Goal: Task Accomplishment & Management: Complete application form

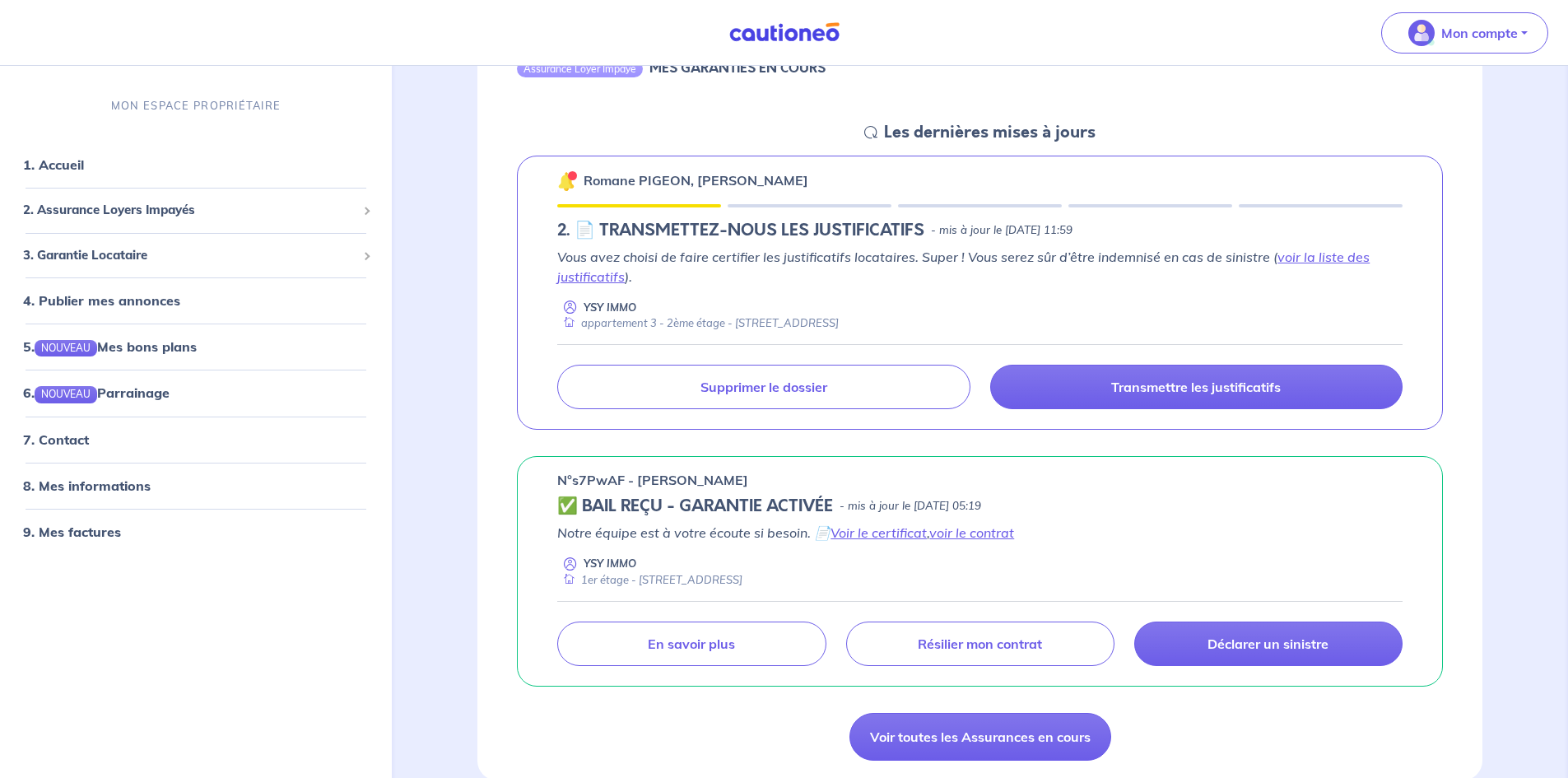
scroll to position [247, 0]
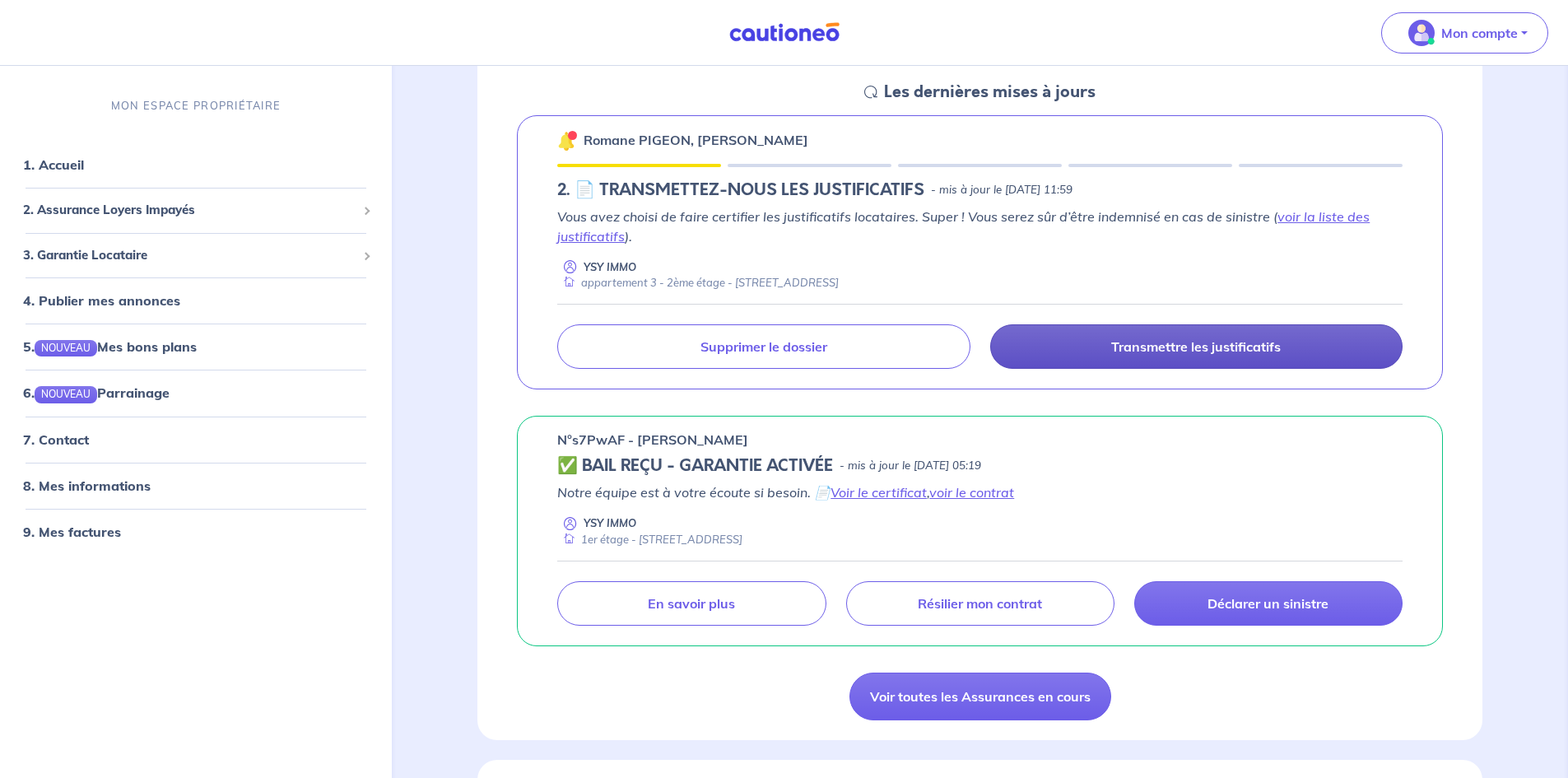
click at [1281, 356] on link "Transmettre les justificatifs" at bounding box center [1196, 346] width 413 height 45
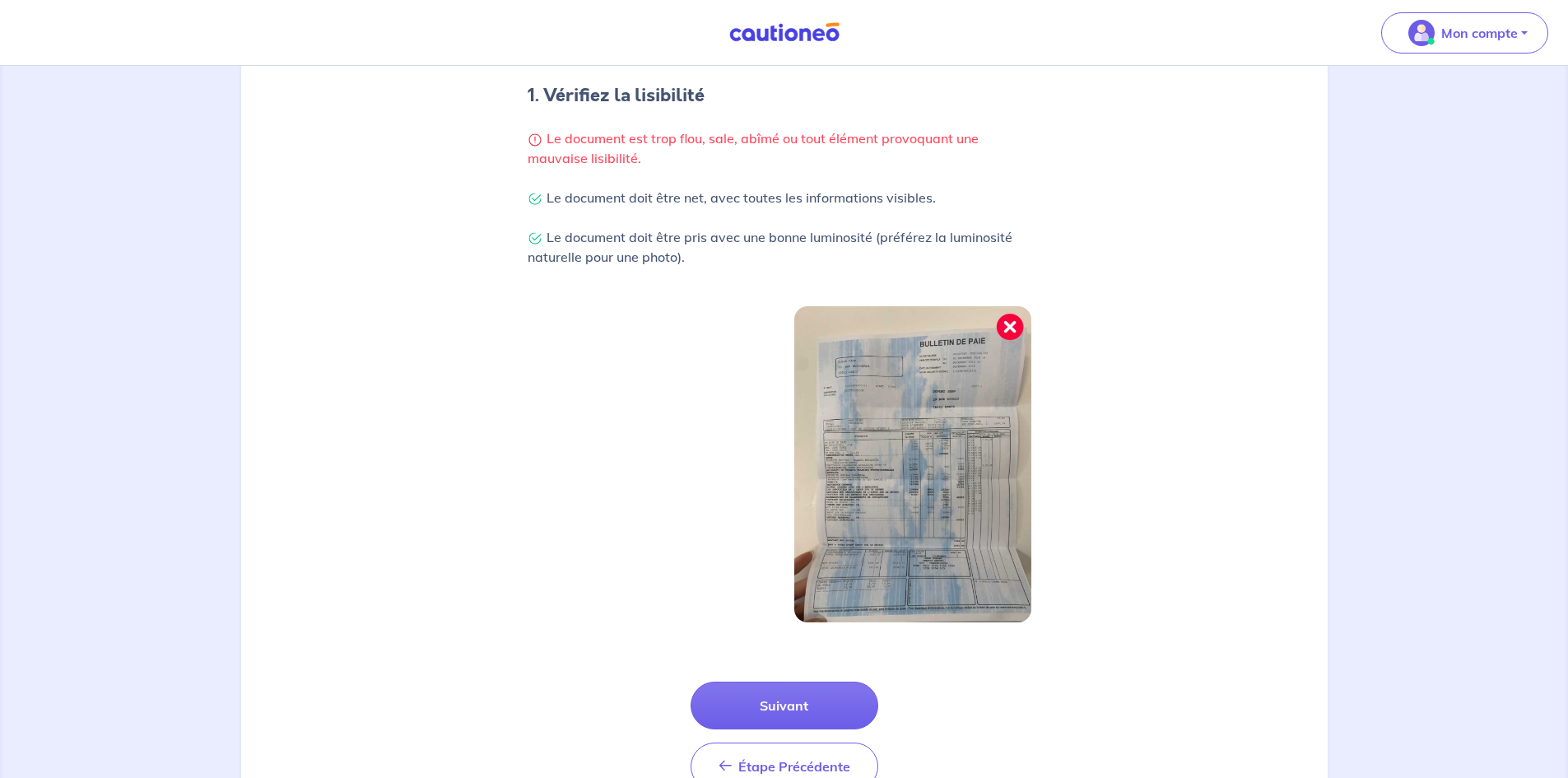
scroll to position [401, 0]
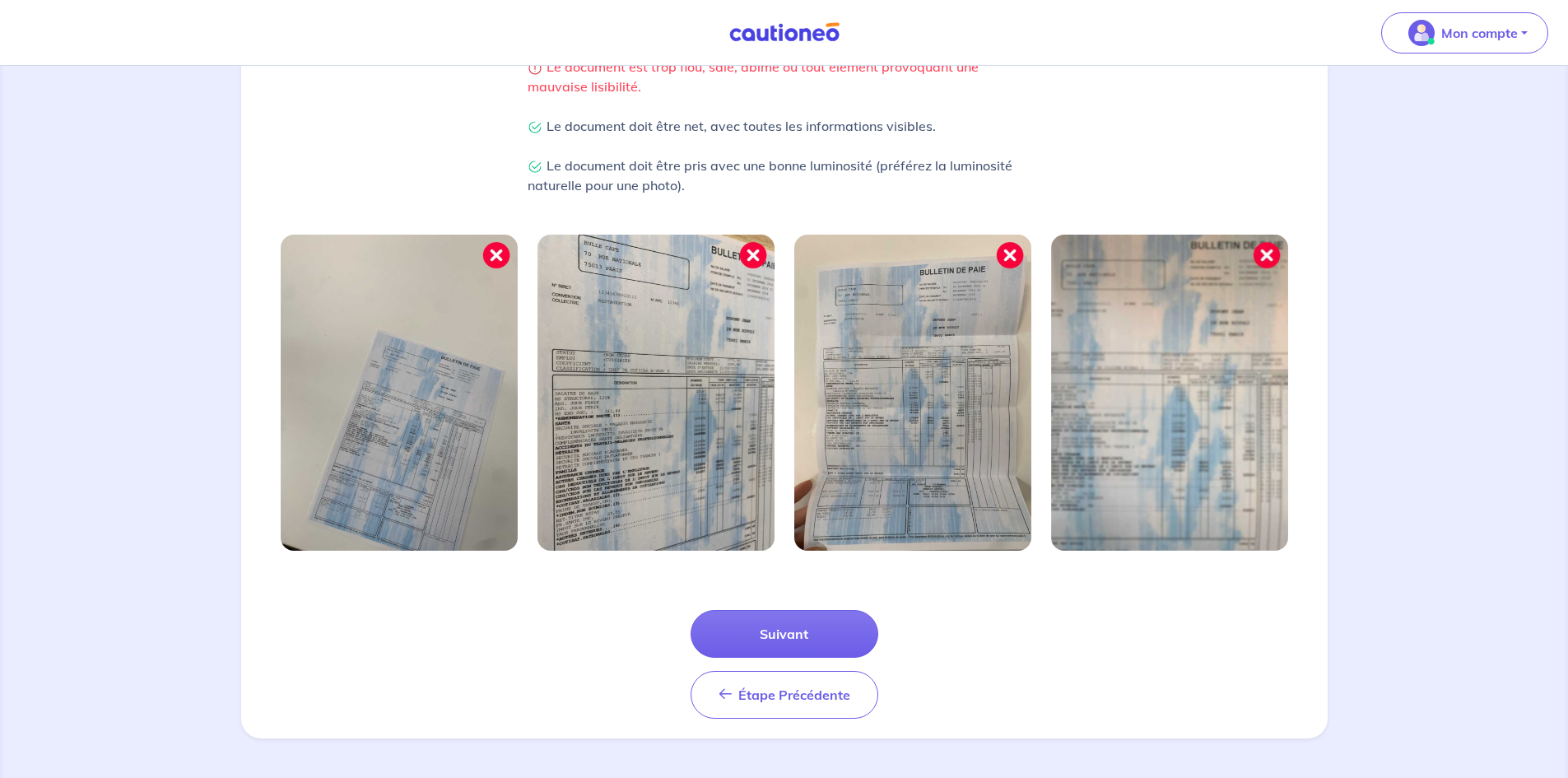
click at [931, 457] on img at bounding box center [913, 392] width 237 height 316
click at [680, 436] on img at bounding box center [656, 392] width 237 height 316
click at [340, 472] on img at bounding box center [399, 392] width 237 height 316
click at [855, 702] on button "Étape Précédente Précédent" at bounding box center [784, 694] width 188 height 47
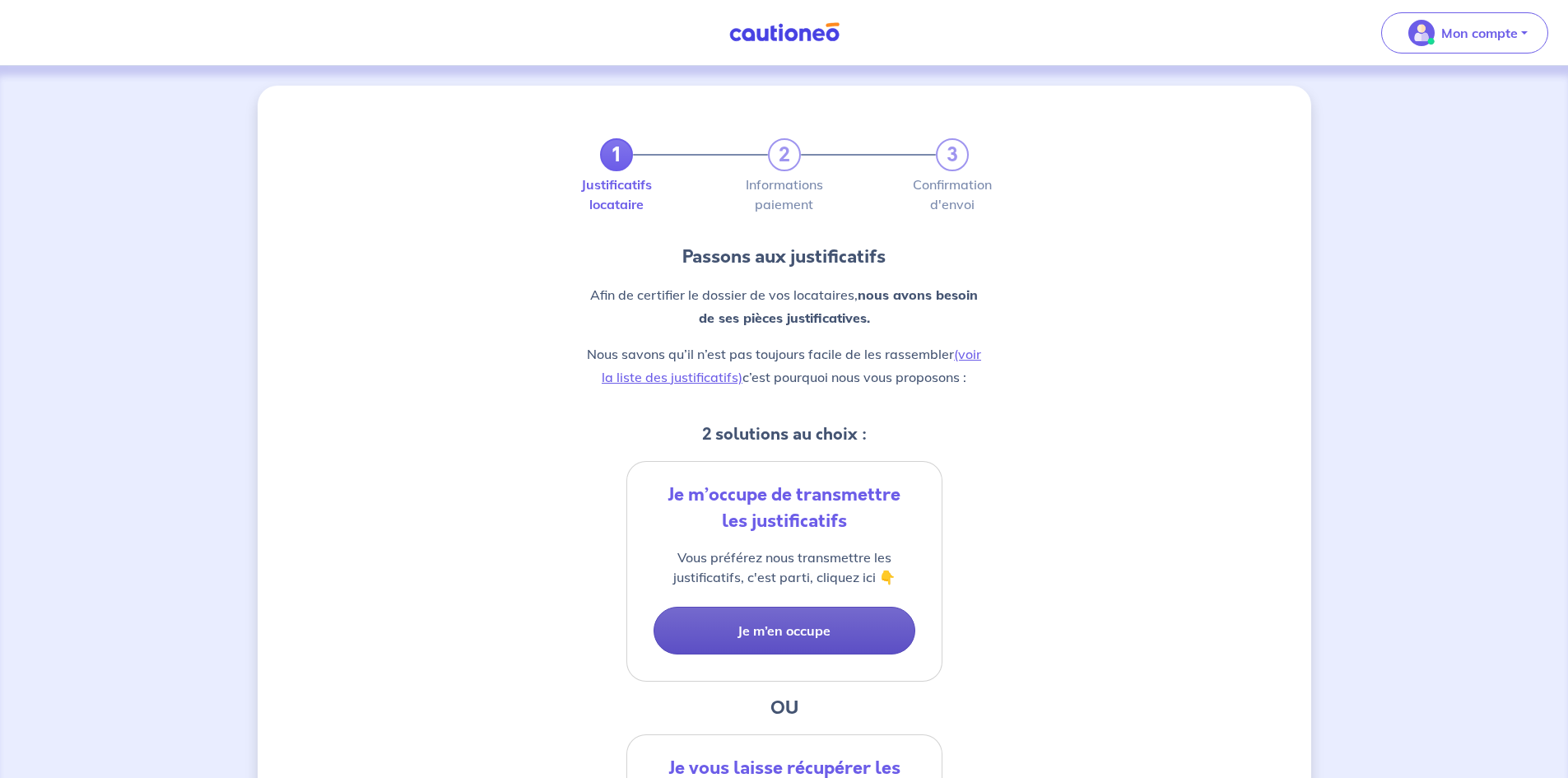
click at [881, 626] on button "Je m’en occupe" at bounding box center [784, 630] width 261 height 47
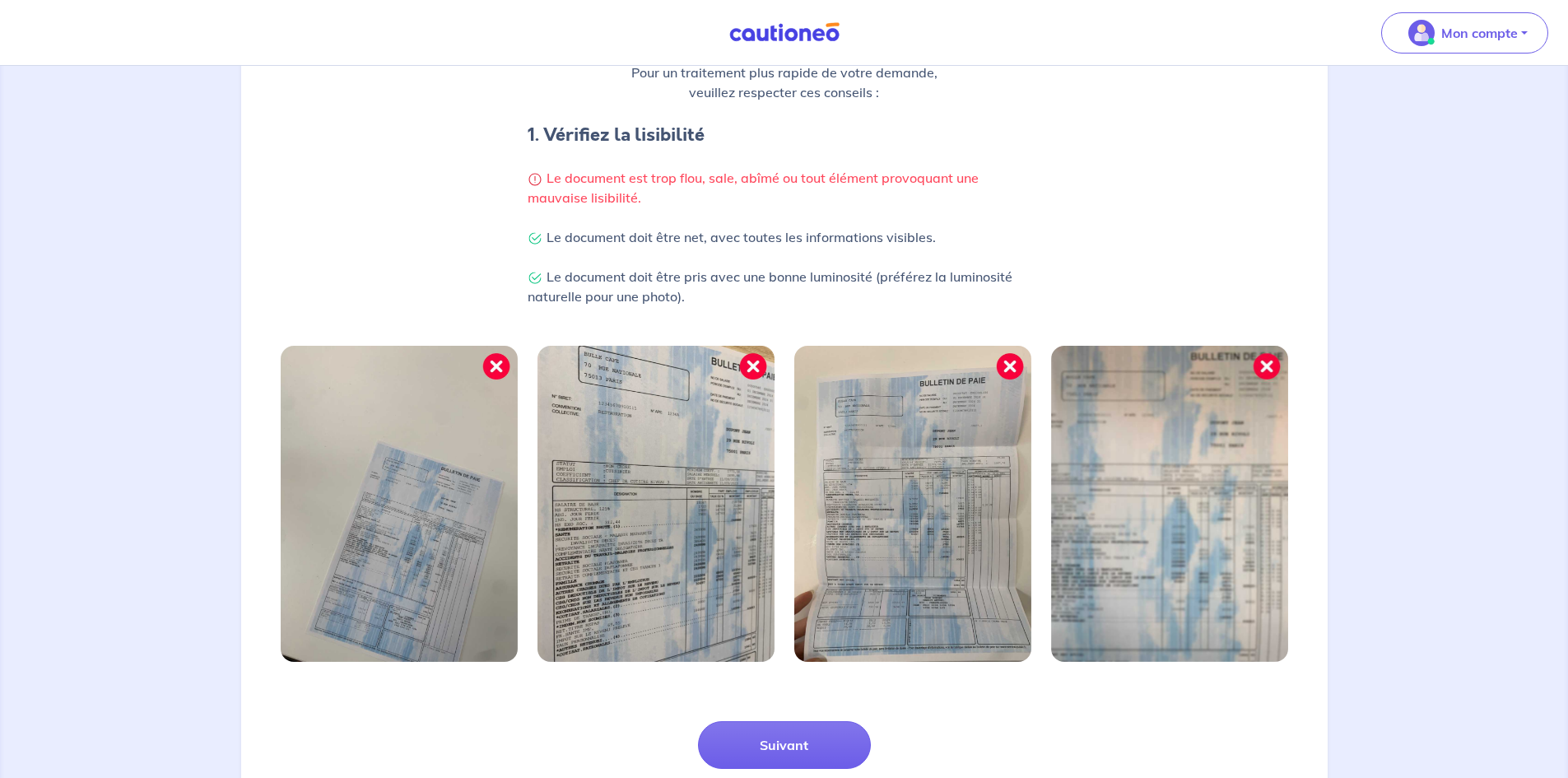
scroll to position [319, 0]
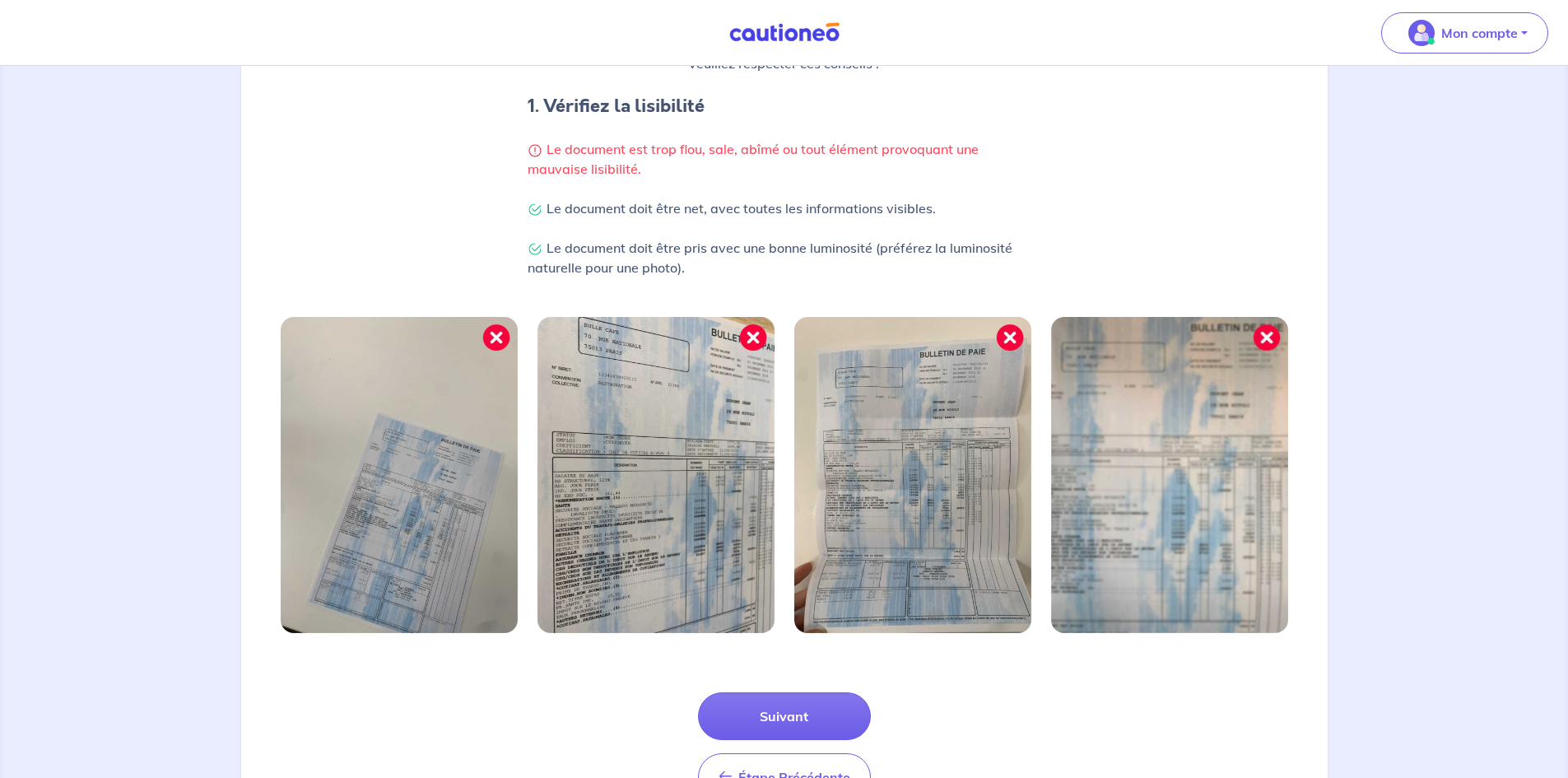
click at [1153, 425] on img at bounding box center [1170, 475] width 237 height 316
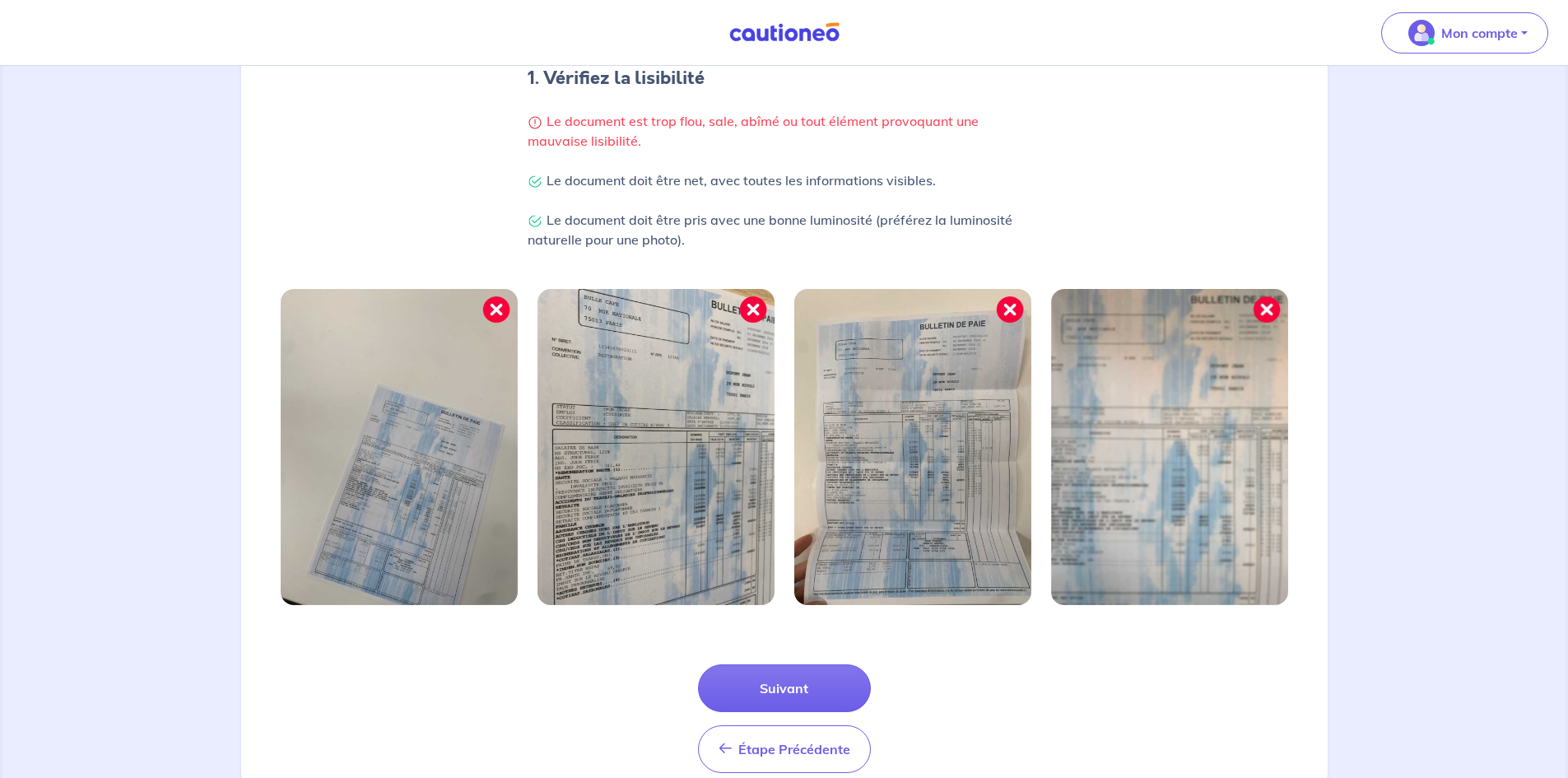
scroll to position [401, 0]
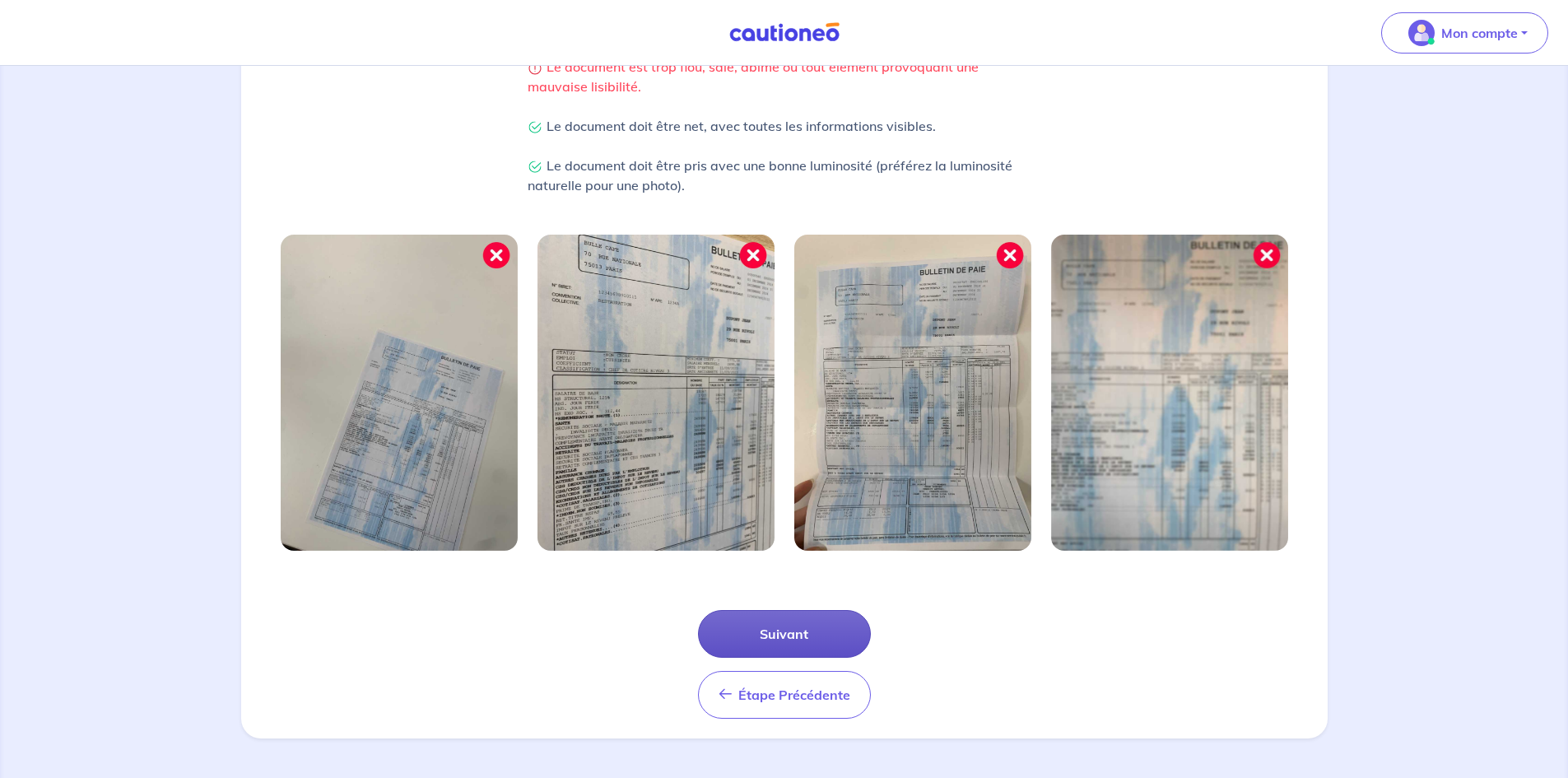
click at [779, 638] on button "Suivant" at bounding box center [784, 633] width 173 height 47
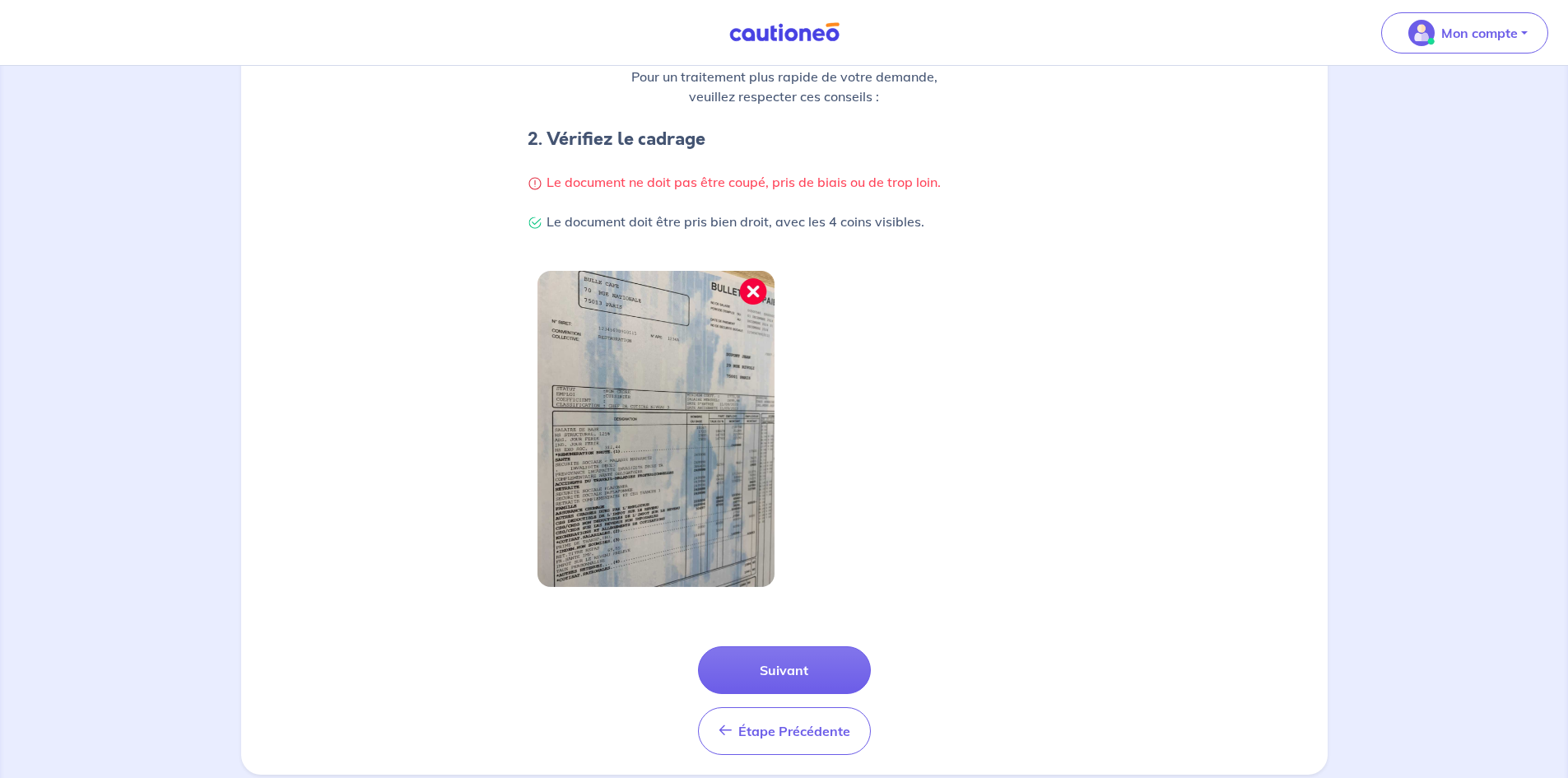
scroll to position [322, 0]
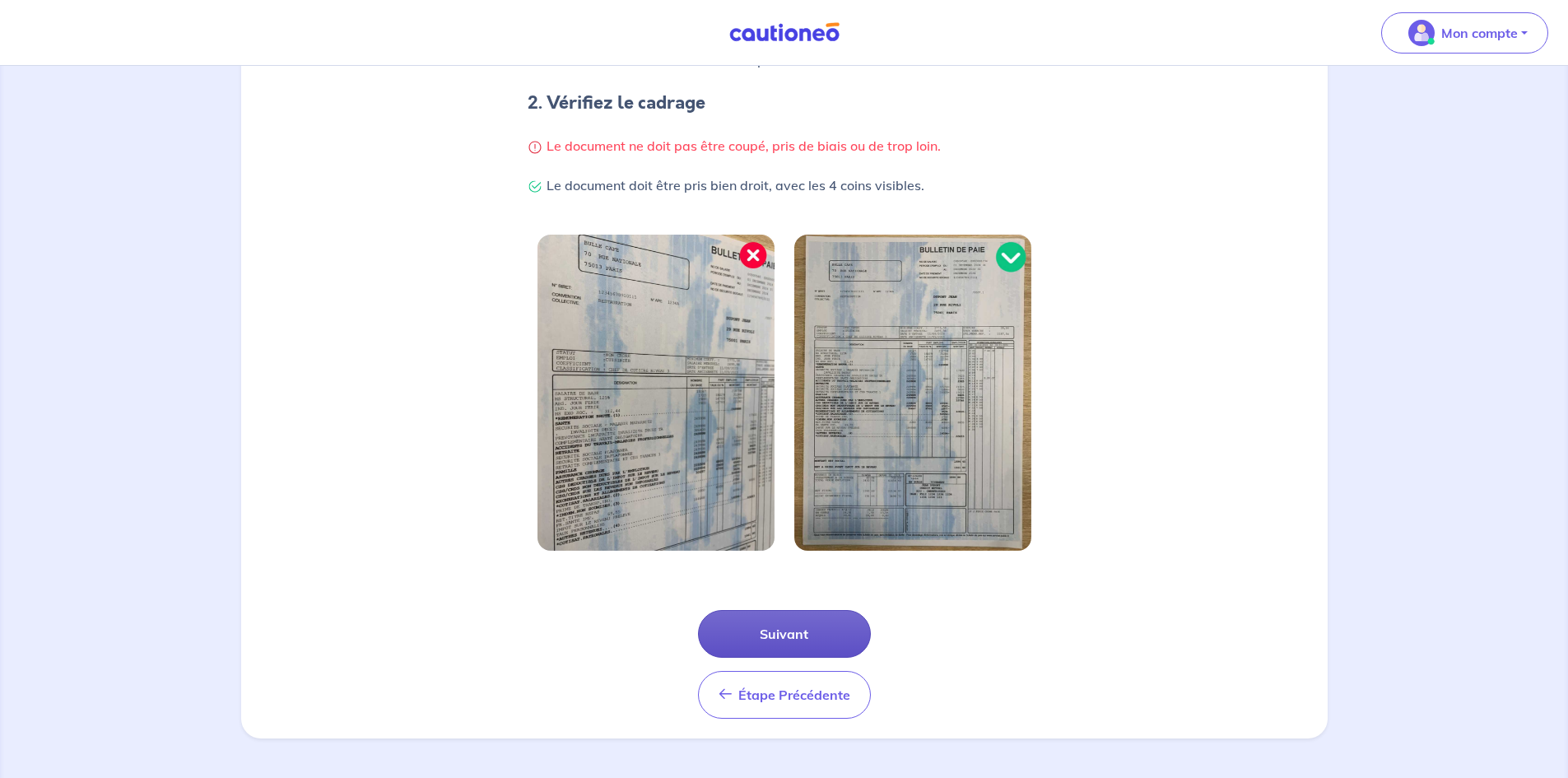
click at [733, 649] on button "Suivant" at bounding box center [784, 633] width 173 height 47
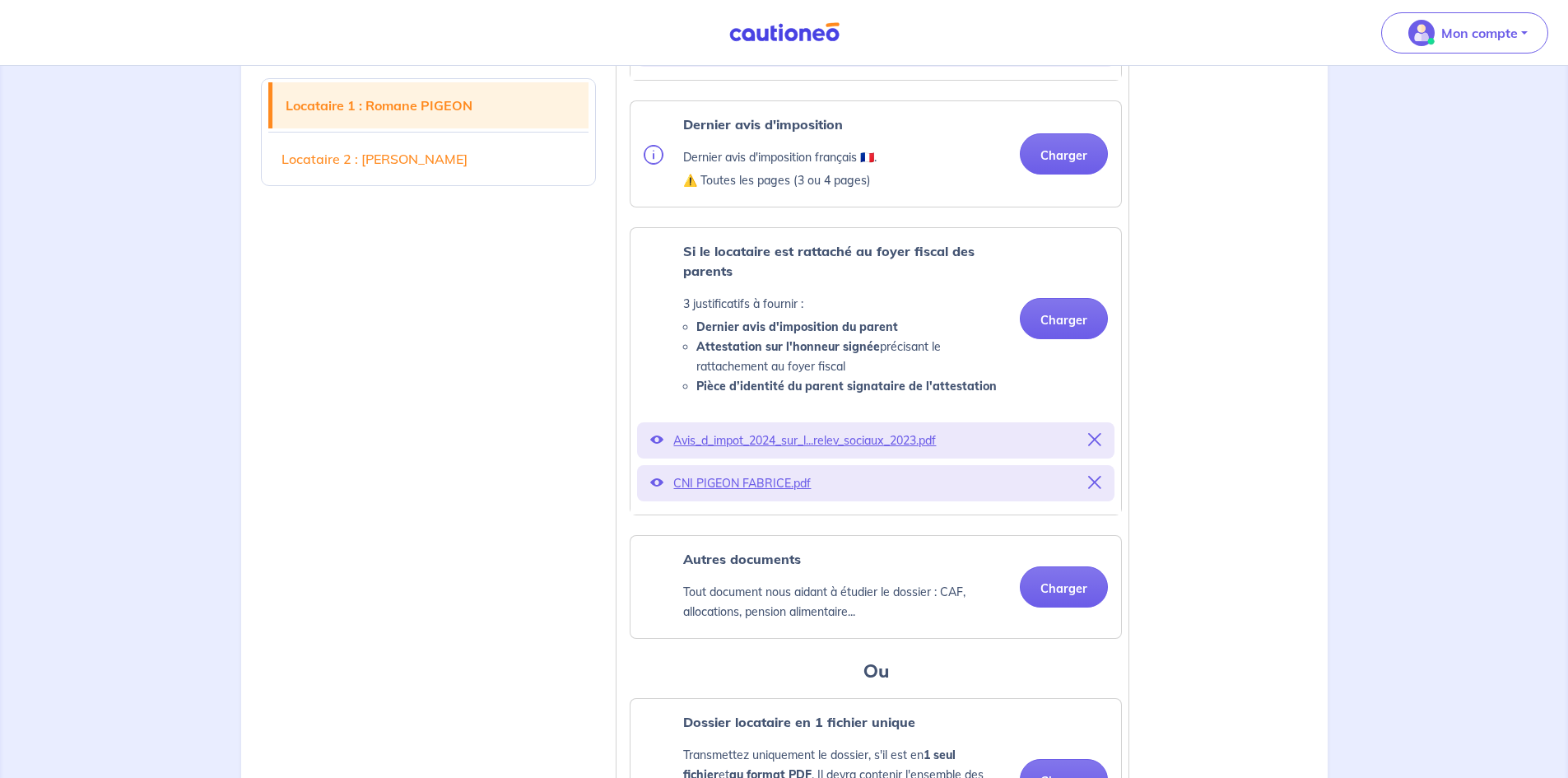
scroll to position [1152, 0]
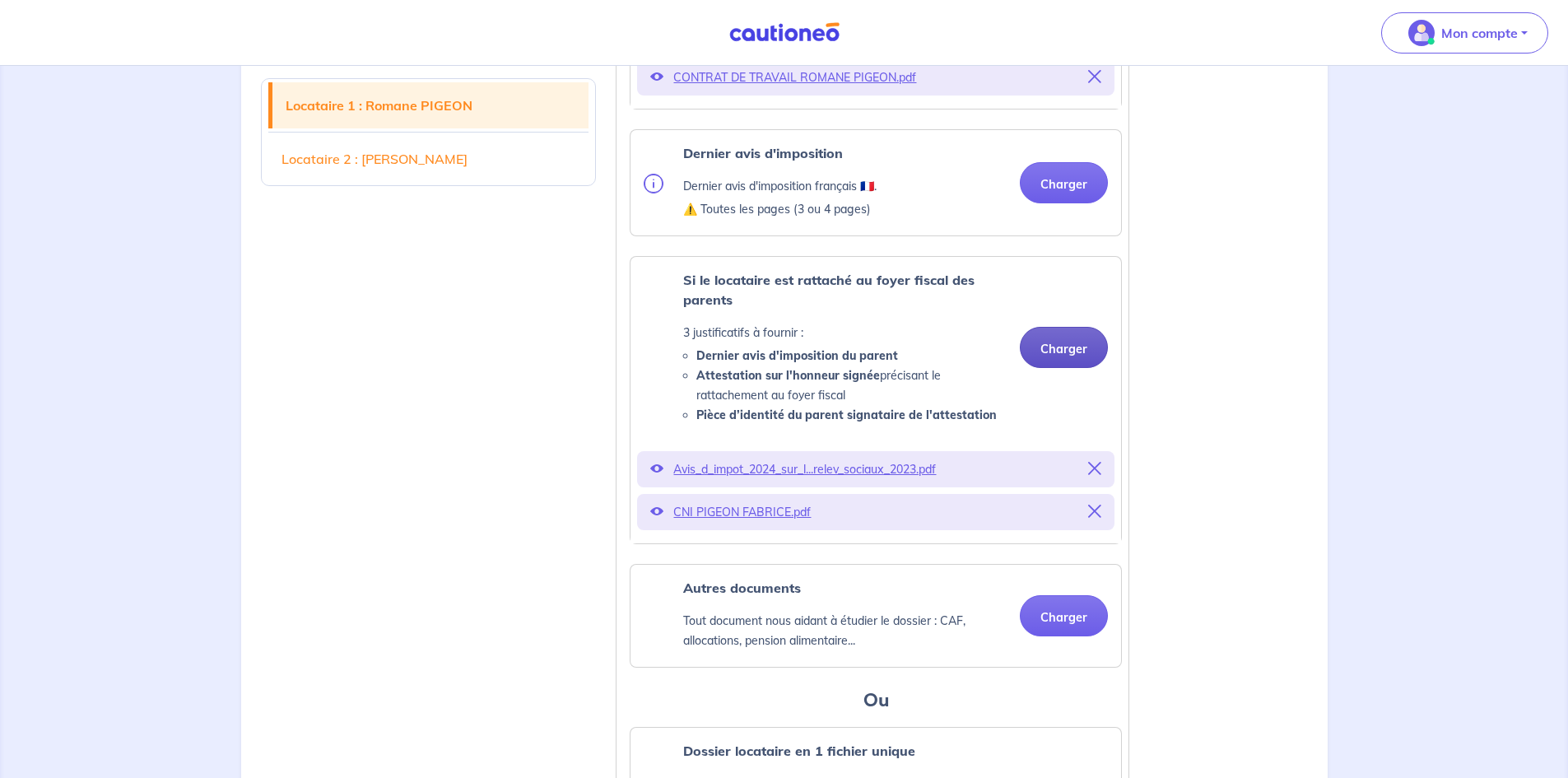
click at [1056, 368] on button "Charger" at bounding box center [1063, 347] width 88 height 41
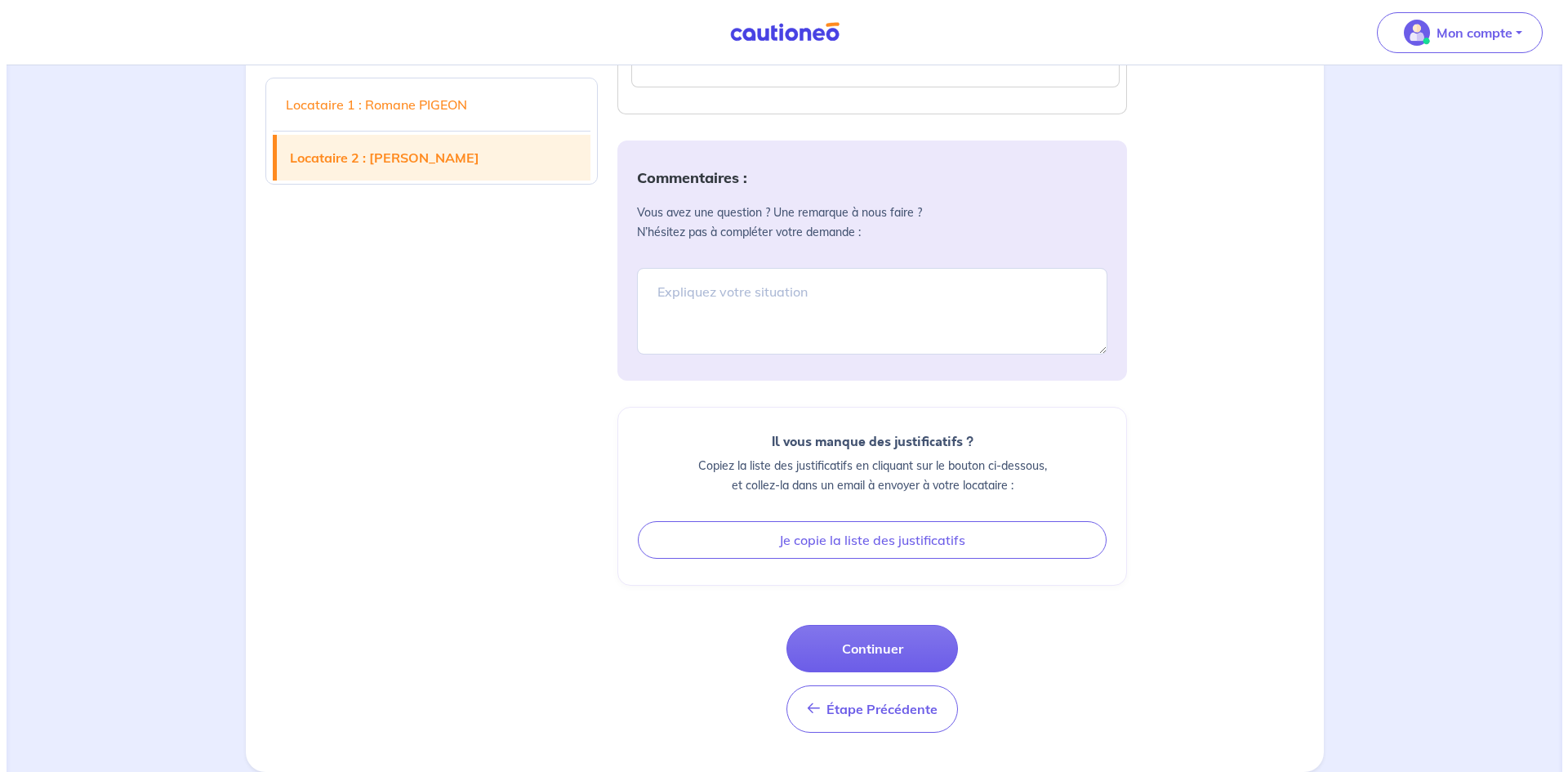
scroll to position [3420, 0]
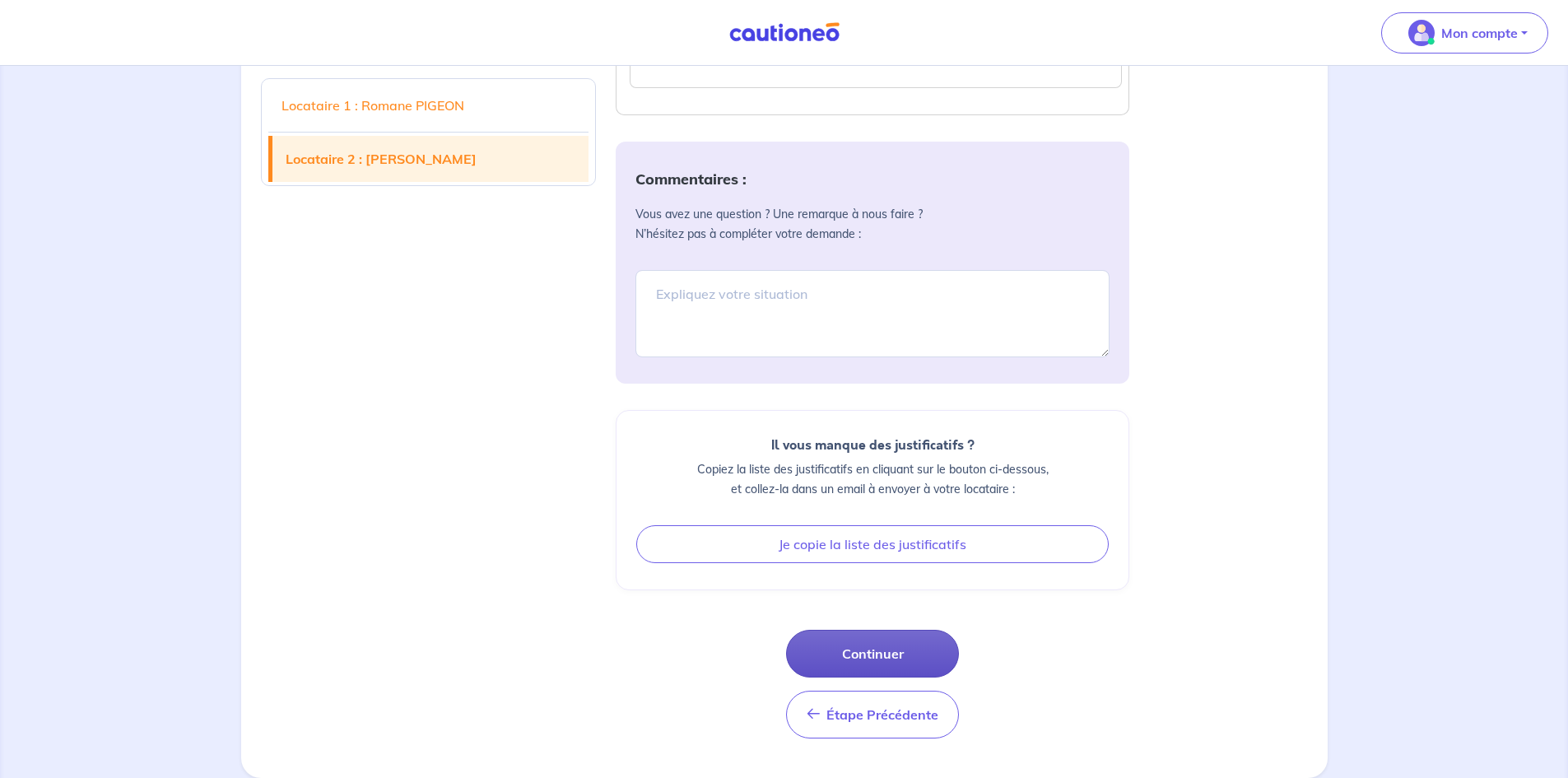
click at [887, 651] on button "Continuer" at bounding box center [873, 653] width 173 height 47
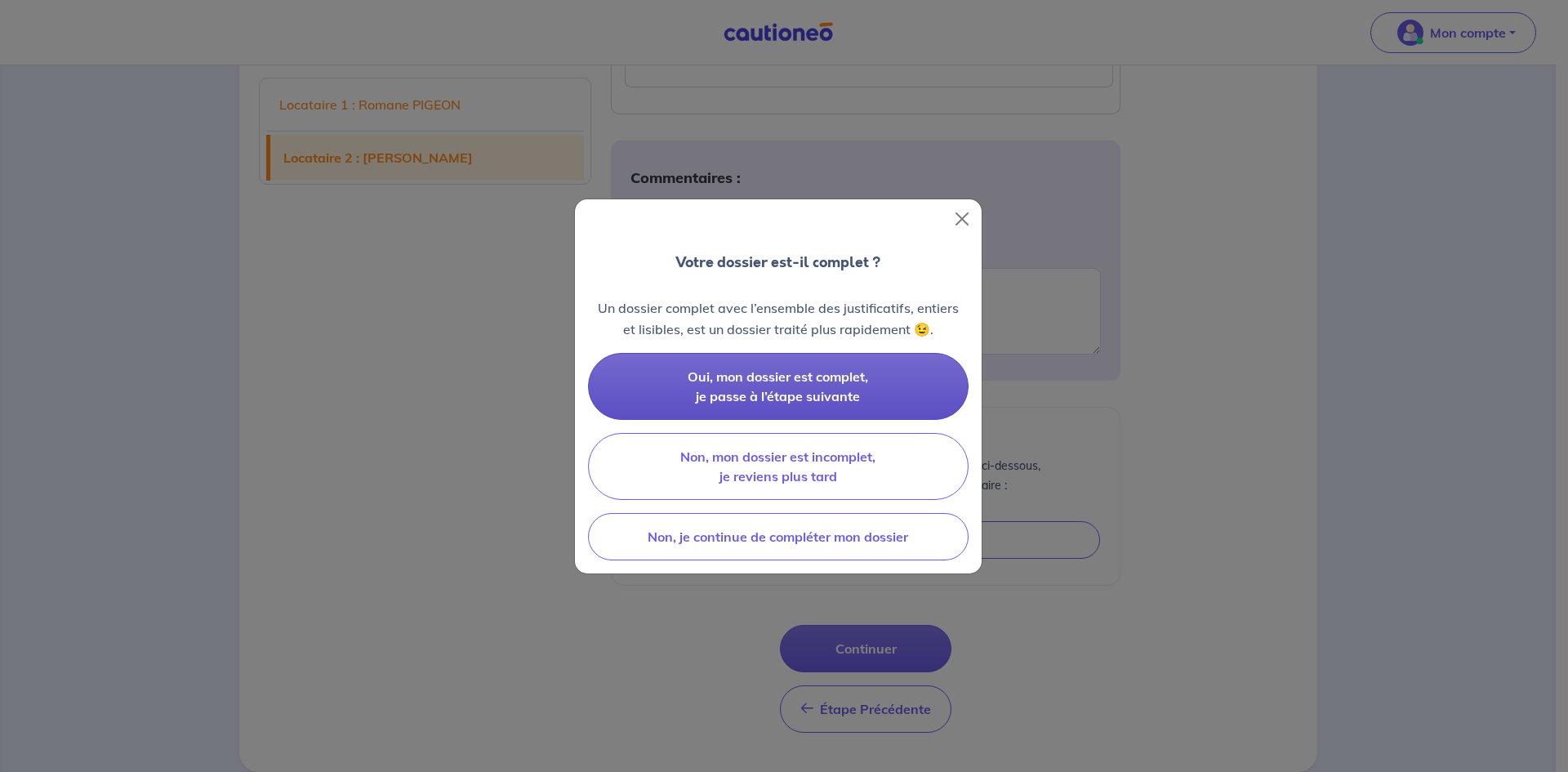
click at [831, 389] on span "Oui, mon dossier est complet, je passe à l’étape suivante" at bounding box center [779, 386] width 181 height 36
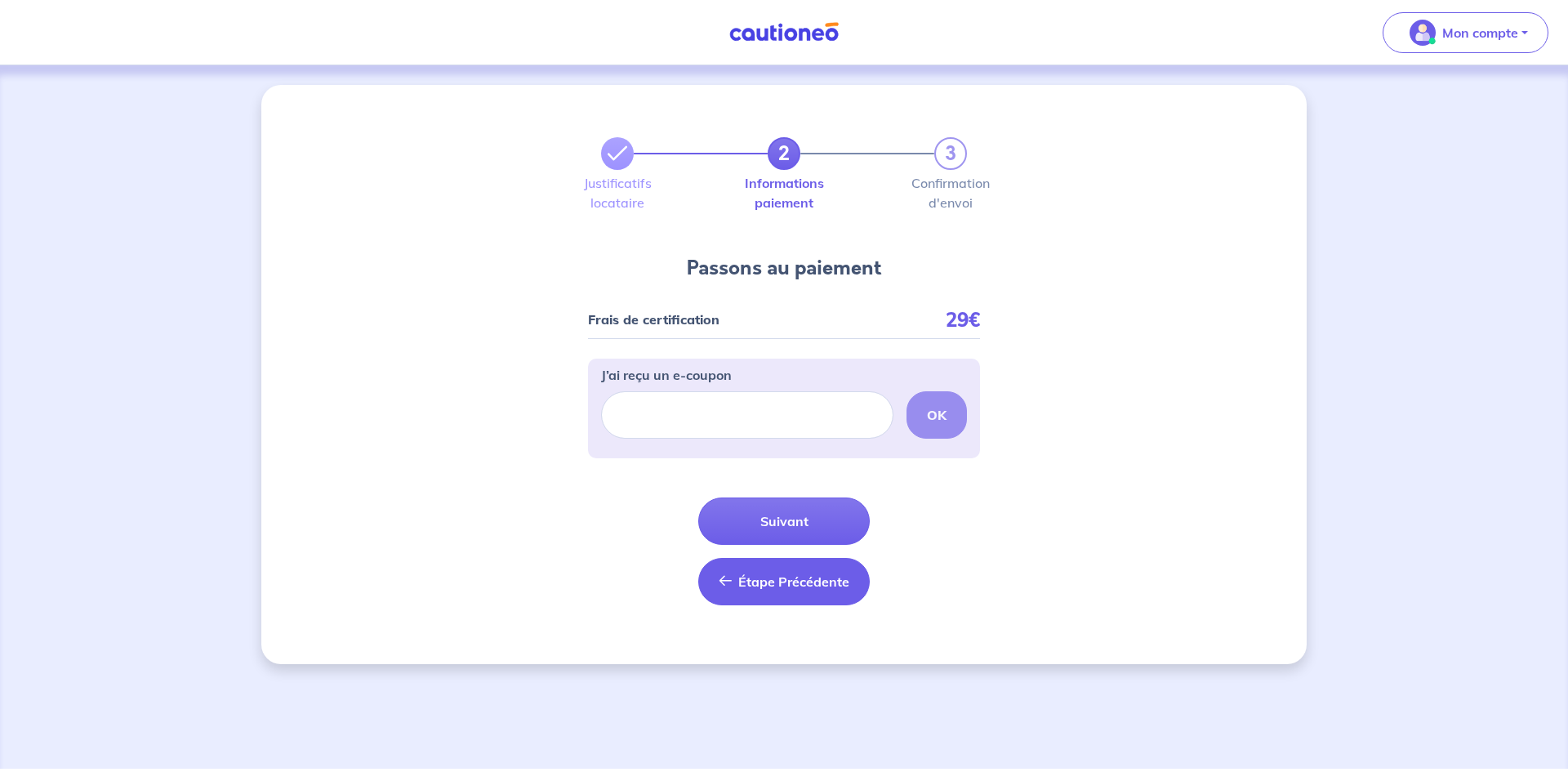
click at [852, 588] on button "Étape Précédente Précédent" at bounding box center [784, 581] width 172 height 47
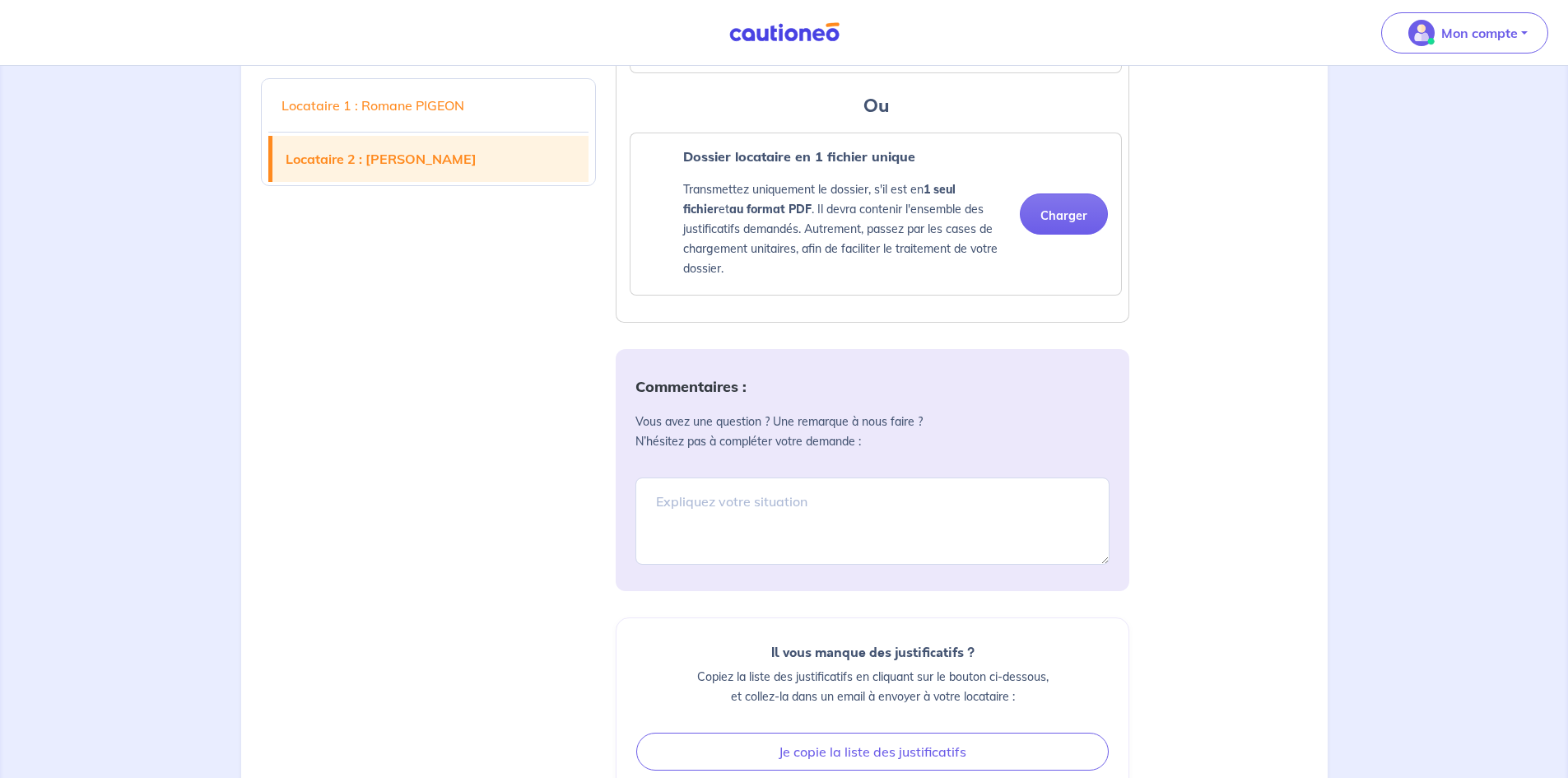
scroll to position [2871, 0]
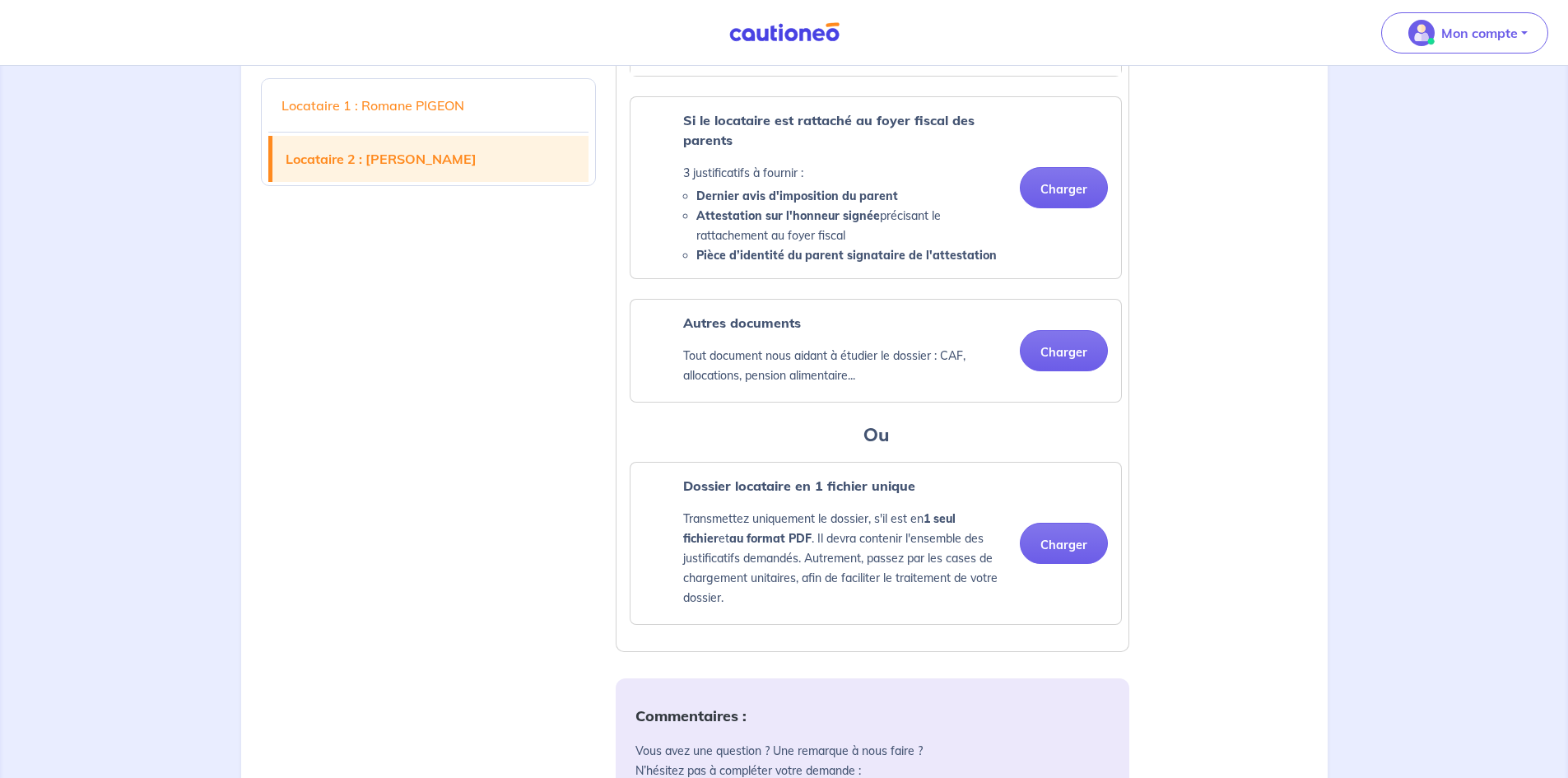
click at [477, 115] on link "Locataire 1 : Romane PIGEON" at bounding box center [428, 105] width 321 height 46
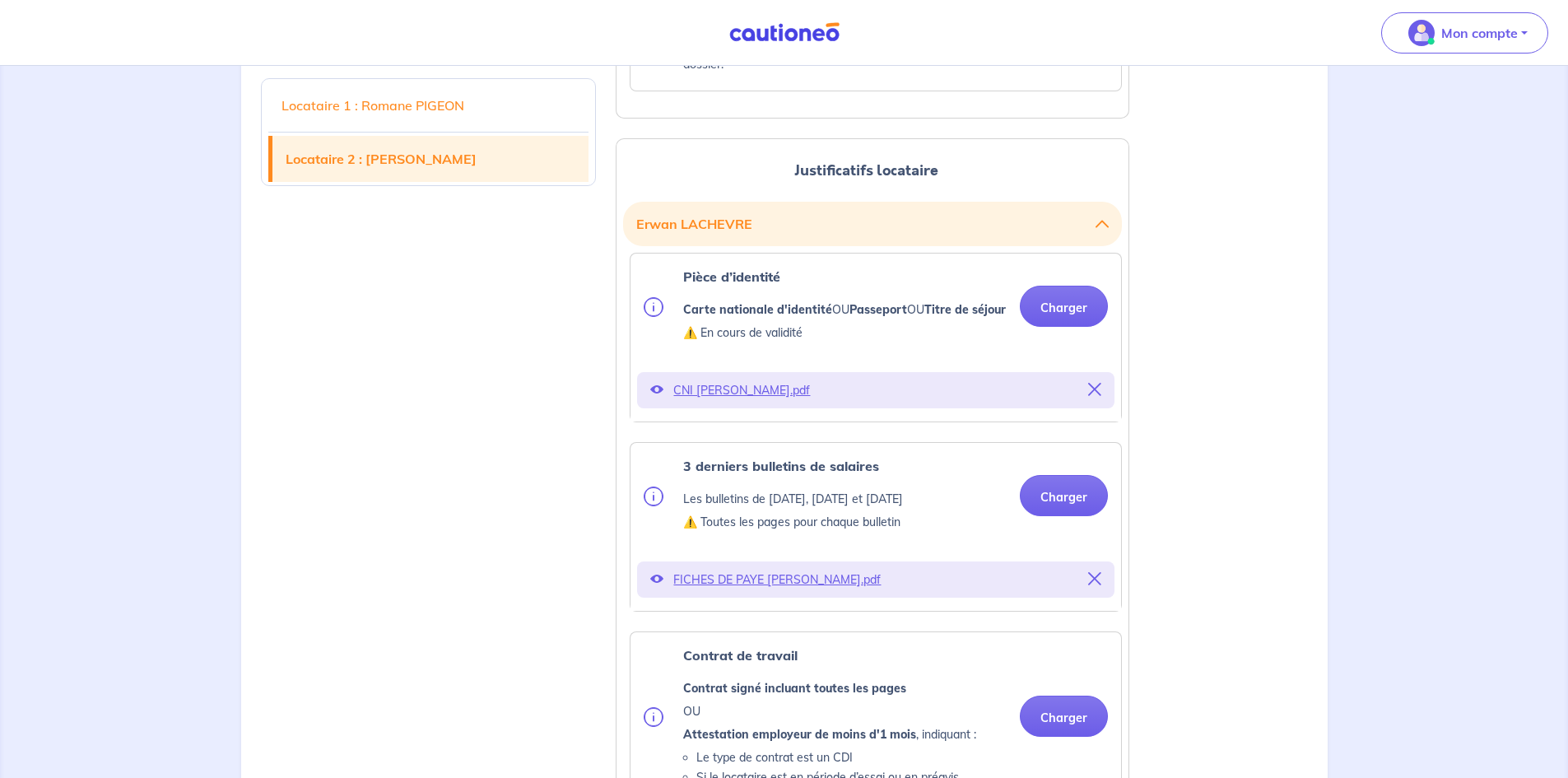
scroll to position [2057, 0]
